Goal: Information Seeking & Learning: Learn about a topic

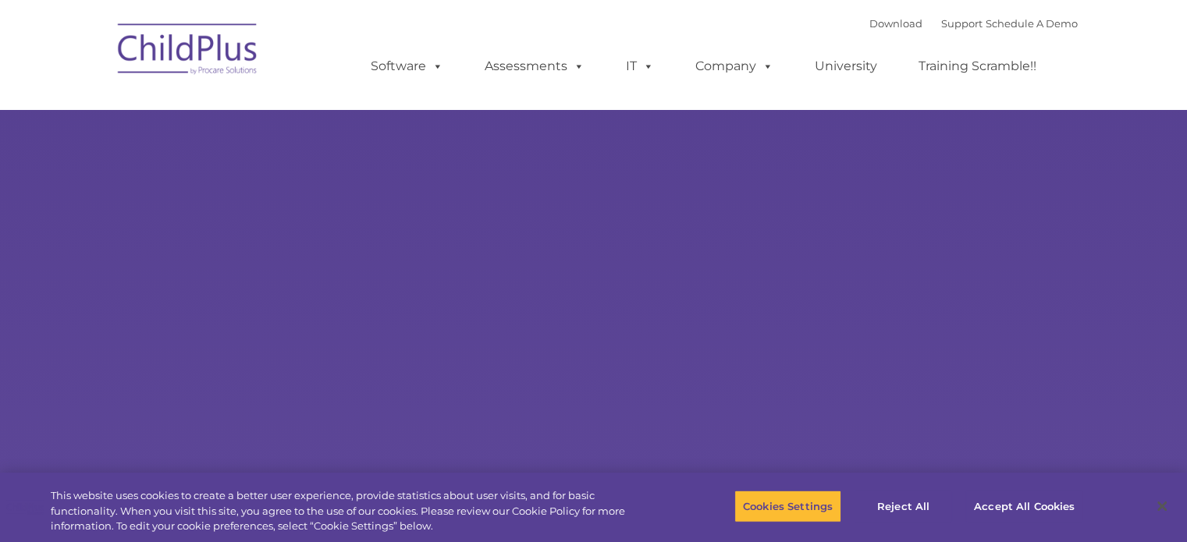
select select "MEDIUM"
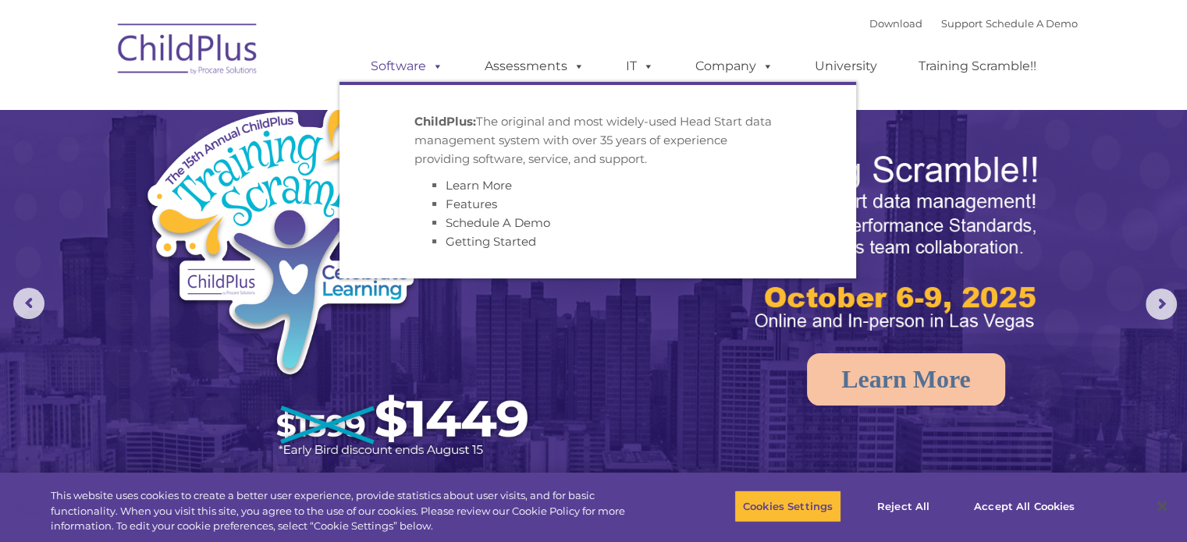
click at [439, 65] on span at bounding box center [434, 66] width 17 height 15
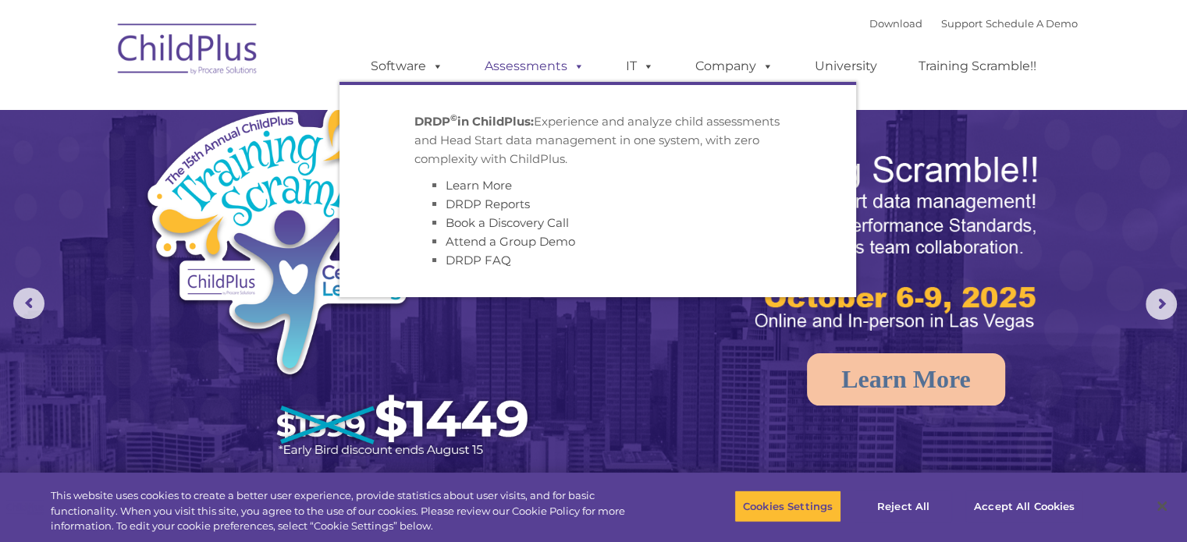
click at [569, 62] on span at bounding box center [575, 66] width 17 height 15
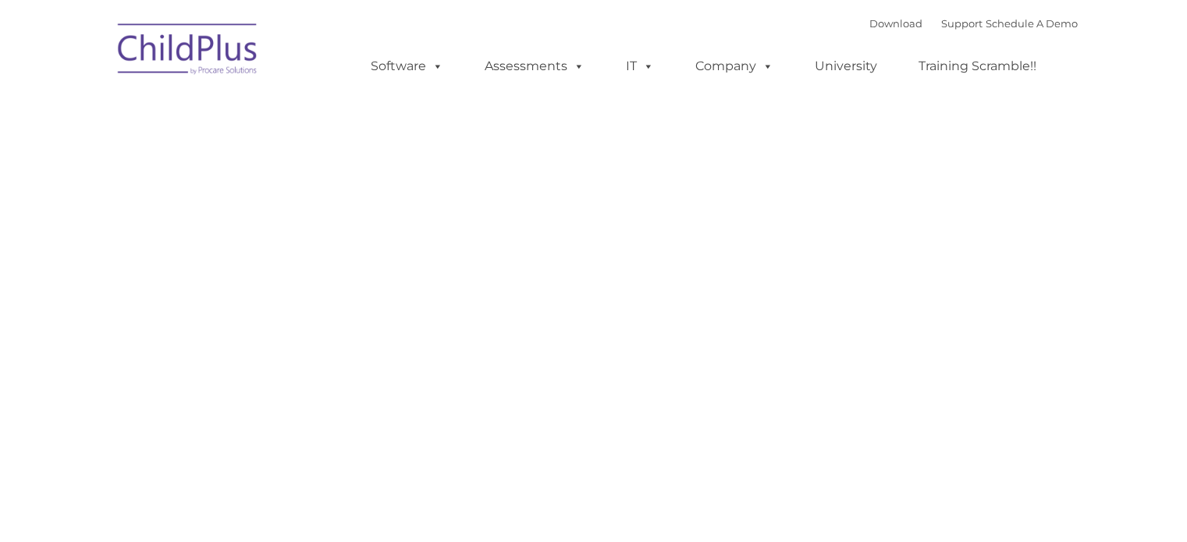
type input ""
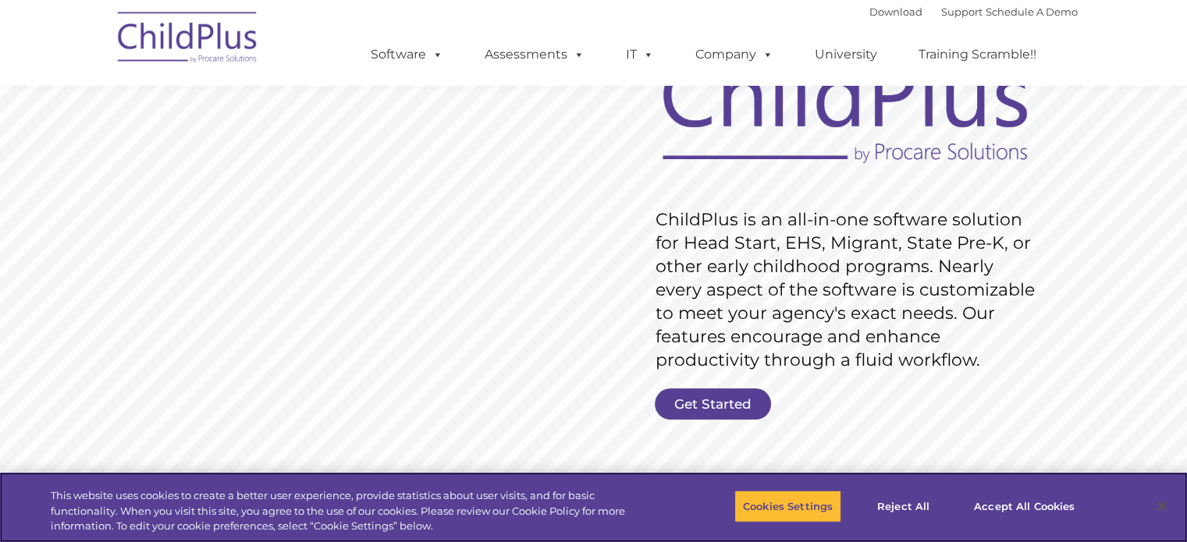
scroll to position [158, 0]
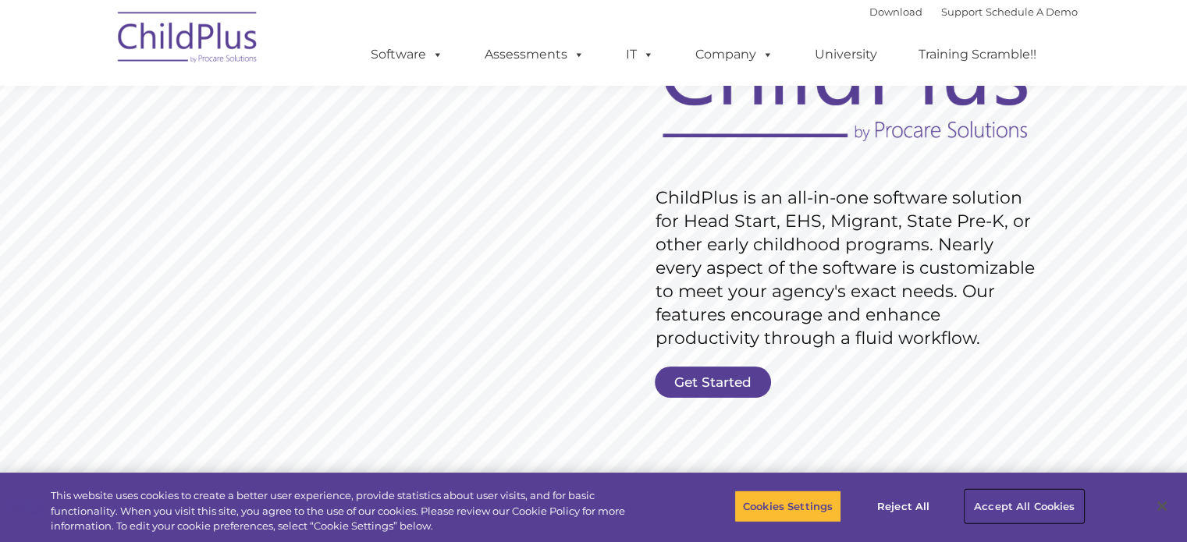
click at [1054, 500] on button "Accept All Cookies" at bounding box center [1024, 506] width 118 height 33
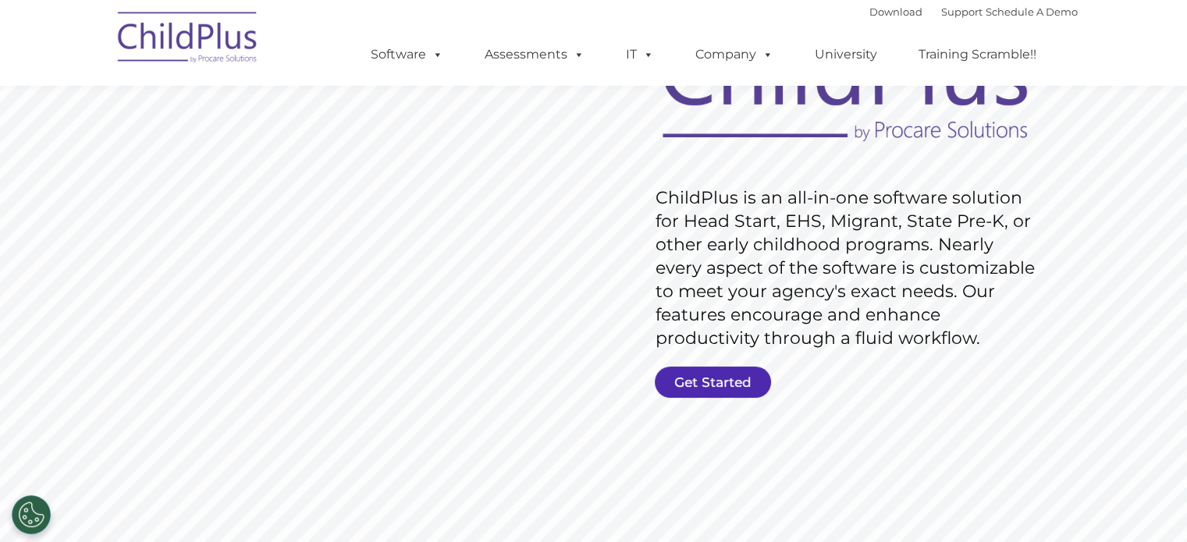
click at [730, 383] on link "Get Started" at bounding box center [713, 382] width 116 height 31
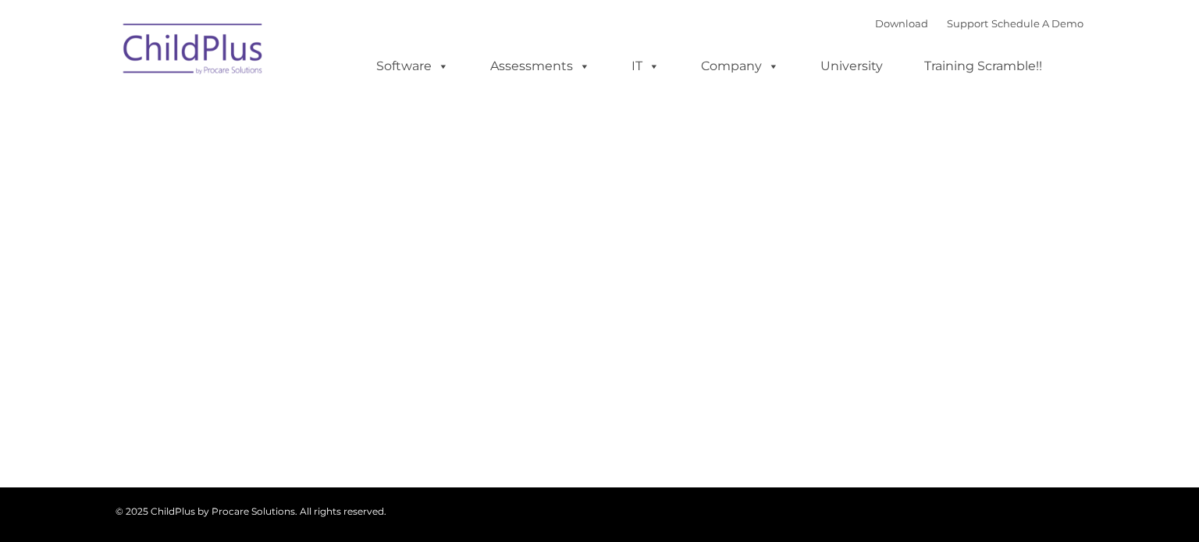
type input ""
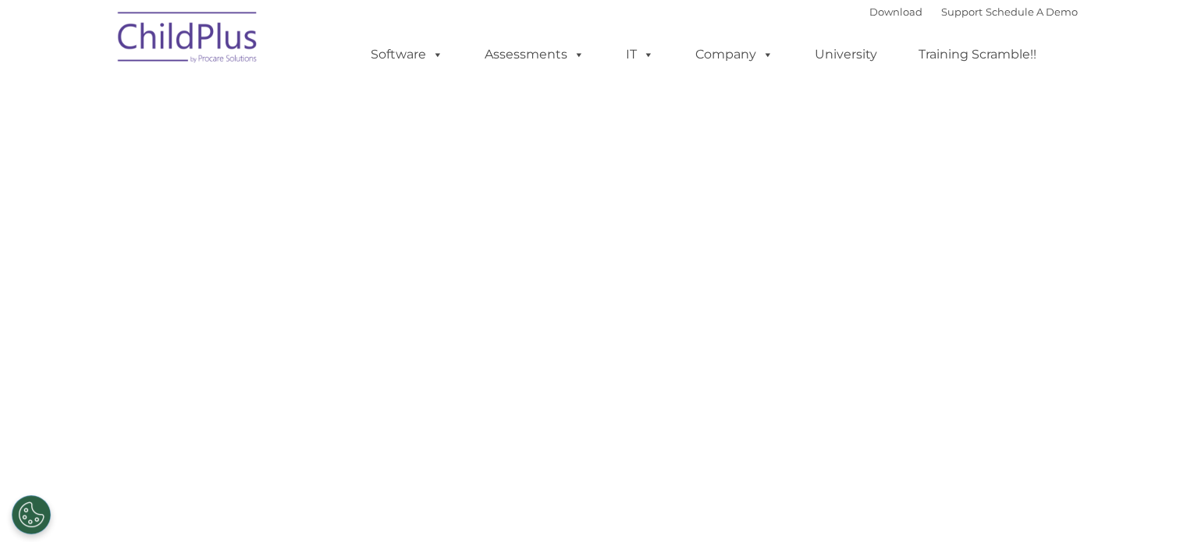
select select "MEDIUM"
